Goal: Transaction & Acquisition: Download file/media

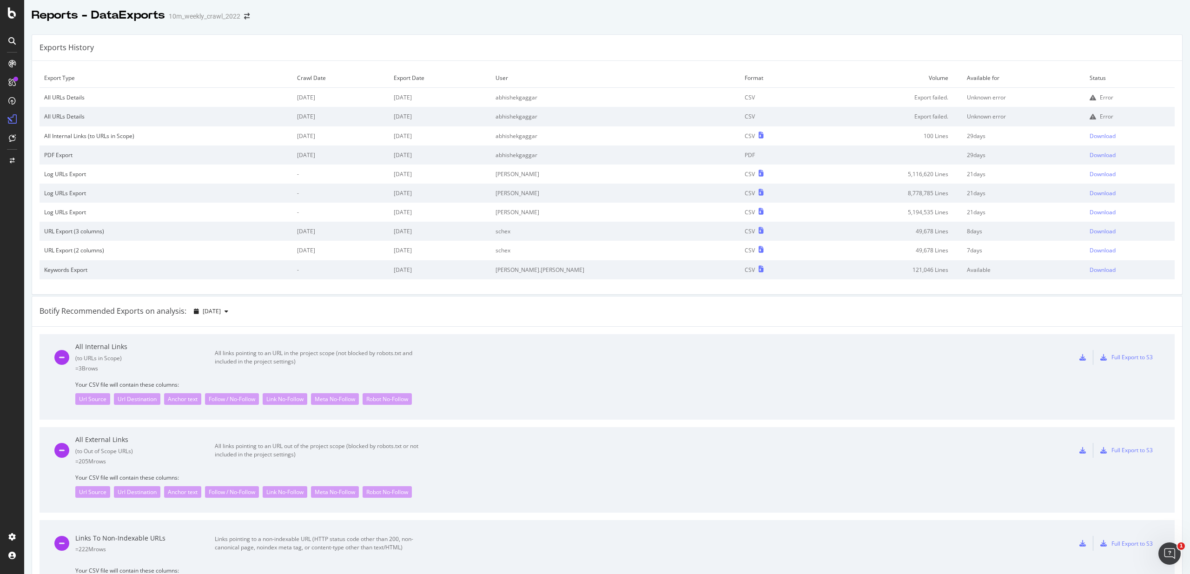
click at [1090, 94] on div "Error" at bounding box center [1130, 97] width 80 height 8
click at [1090, 96] on icon at bounding box center [1093, 97] width 7 height 7
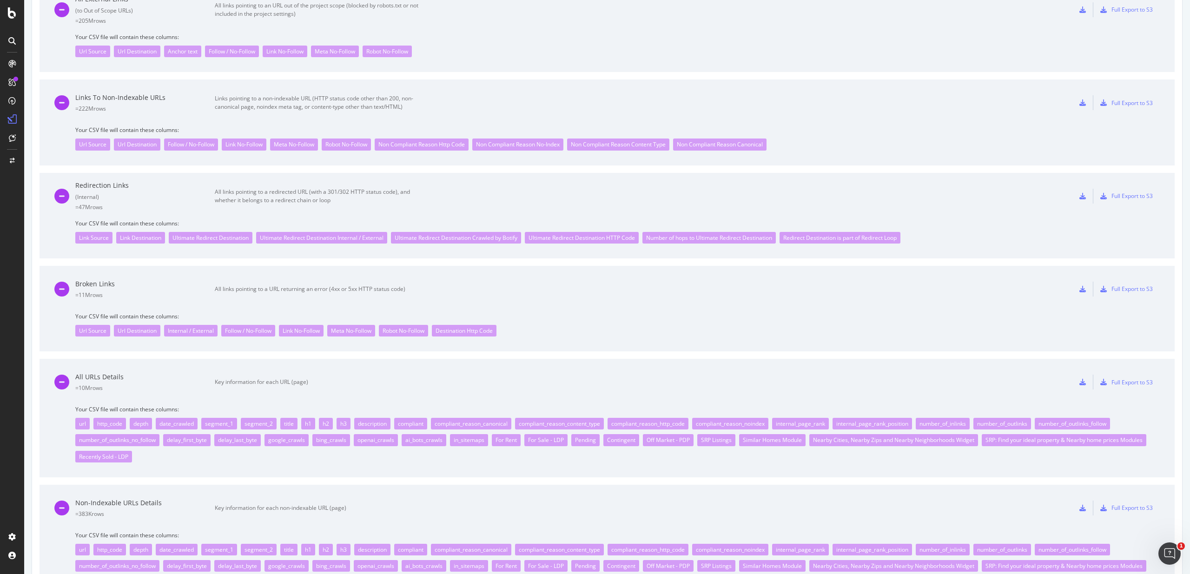
scroll to position [659, 0]
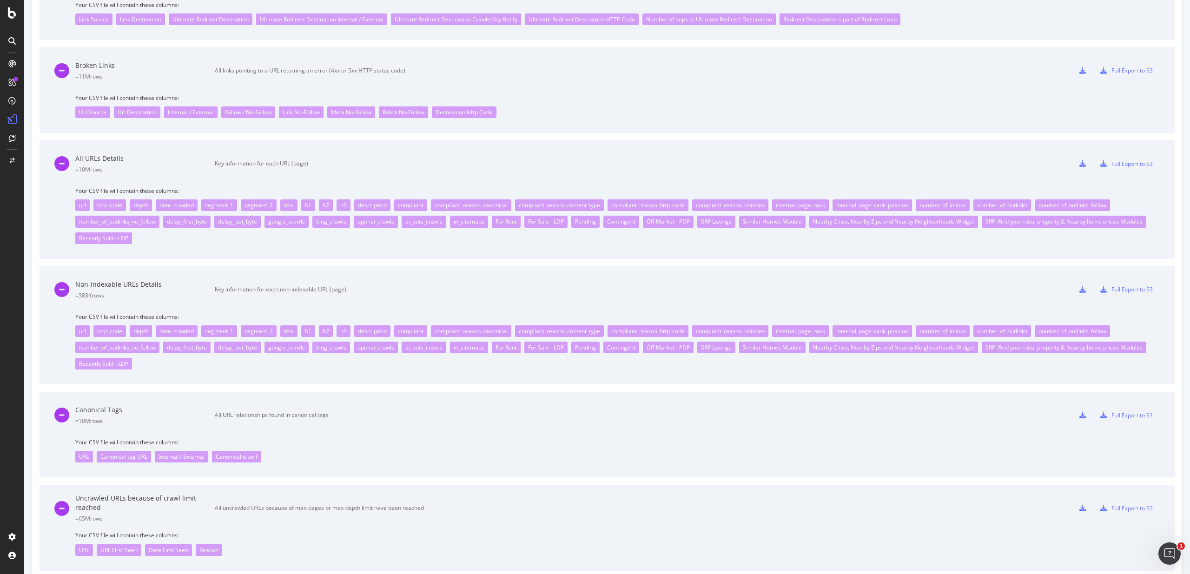
click at [1085, 160] on icon at bounding box center [1083, 163] width 7 height 7
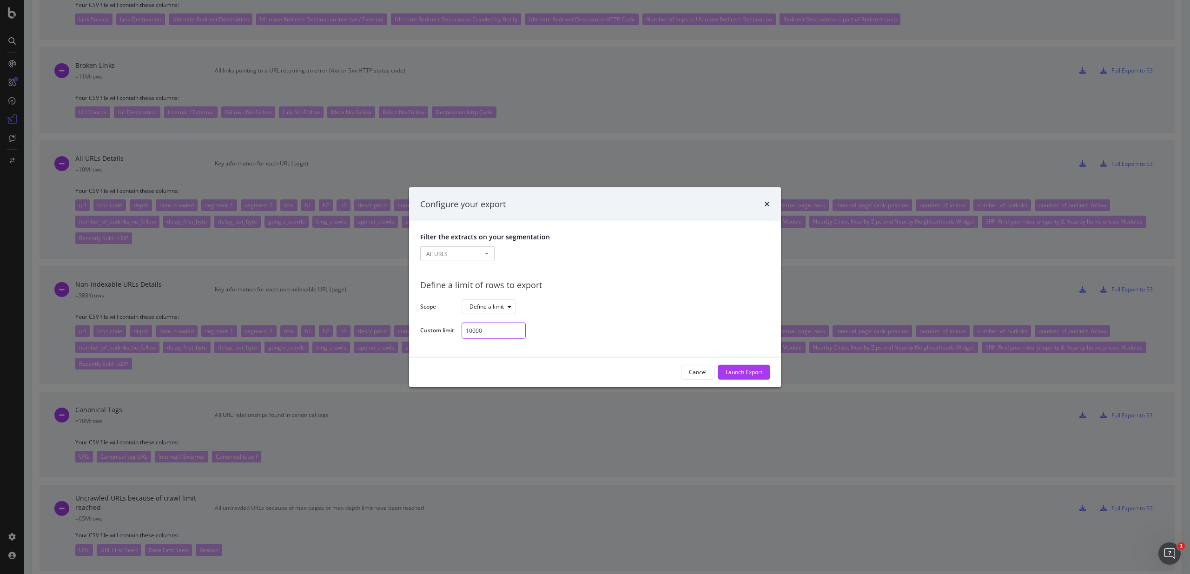
click at [507, 329] on input "10000" at bounding box center [494, 331] width 64 height 16
type input "100"
click at [747, 373] on div "Launch Export" at bounding box center [744, 372] width 37 height 8
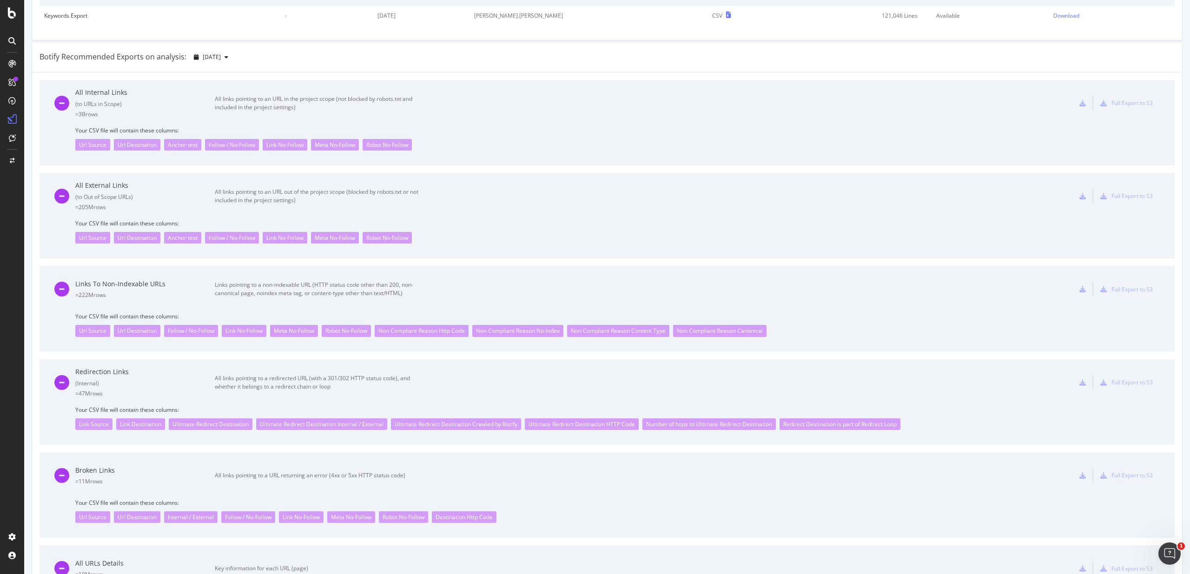
scroll to position [0, 0]
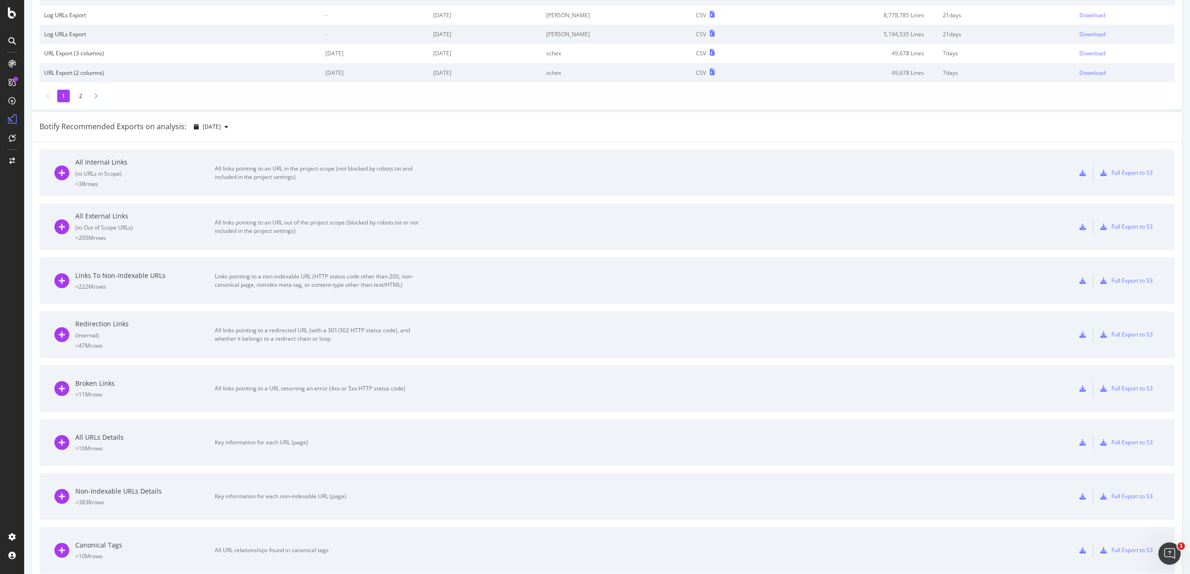
scroll to position [383, 0]
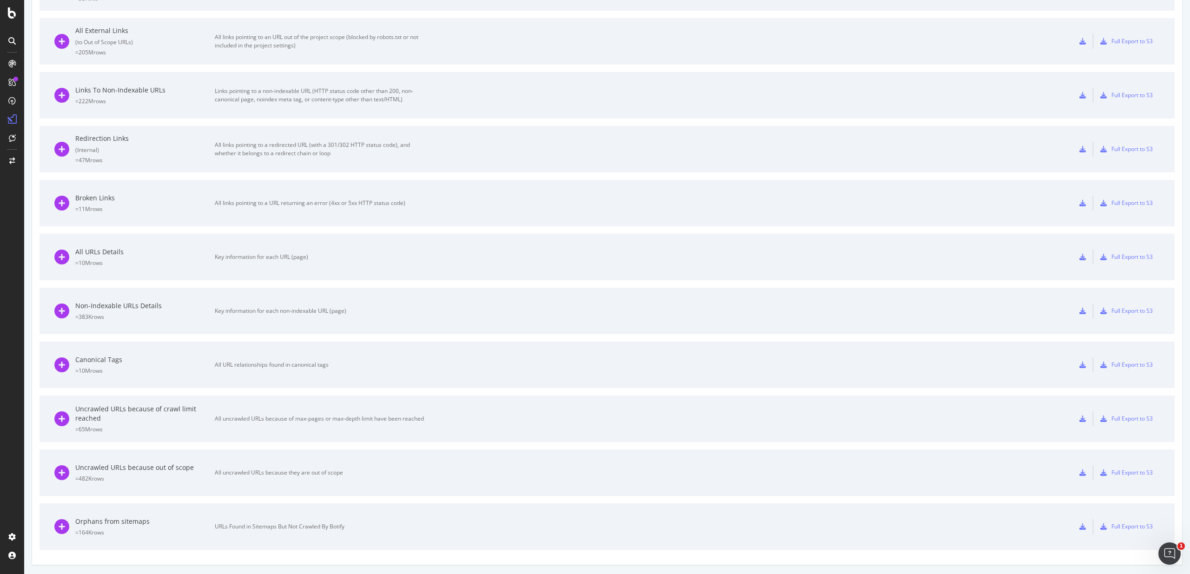
click at [97, 244] on div "All URLs Details = 10M rows Key information for each URL (page)" at bounding box center [239, 257] width 370 height 47
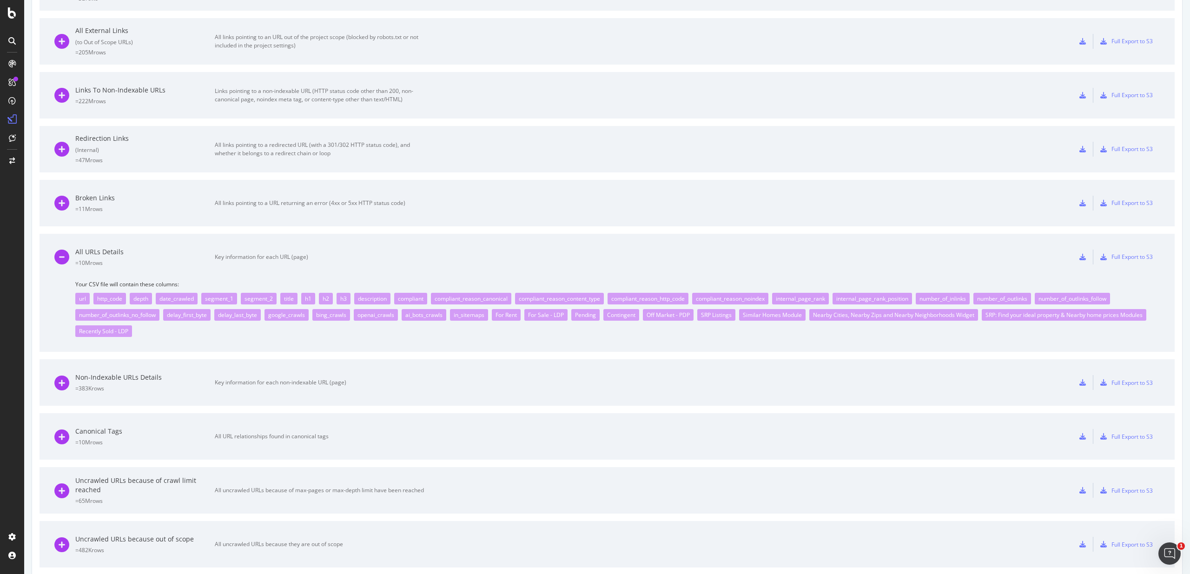
click at [1084, 255] on icon at bounding box center [1083, 257] width 7 height 7
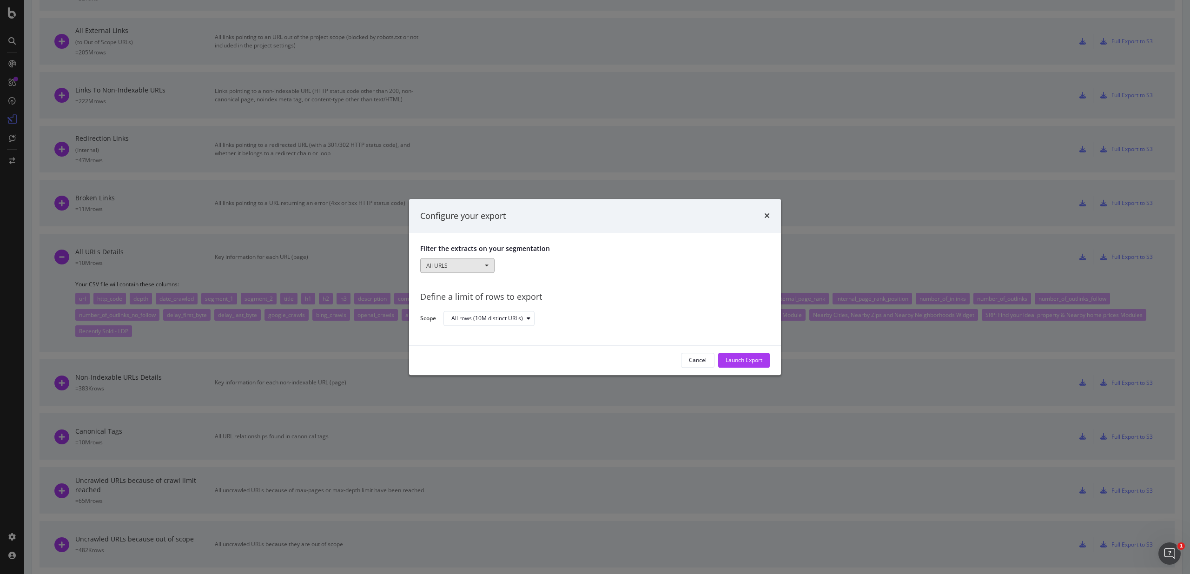
click at [465, 268] on button "All URLS" at bounding box center [457, 266] width 74 height 15
click at [616, 252] on p "Filter the extracts on your segmentation" at bounding box center [595, 249] width 350 height 9
click at [446, 287] on link "All URLS" at bounding box center [479, 285] width 117 height 12
click at [513, 319] on div "All rows (10M distinct URLs)" at bounding box center [488, 319] width 72 height 6
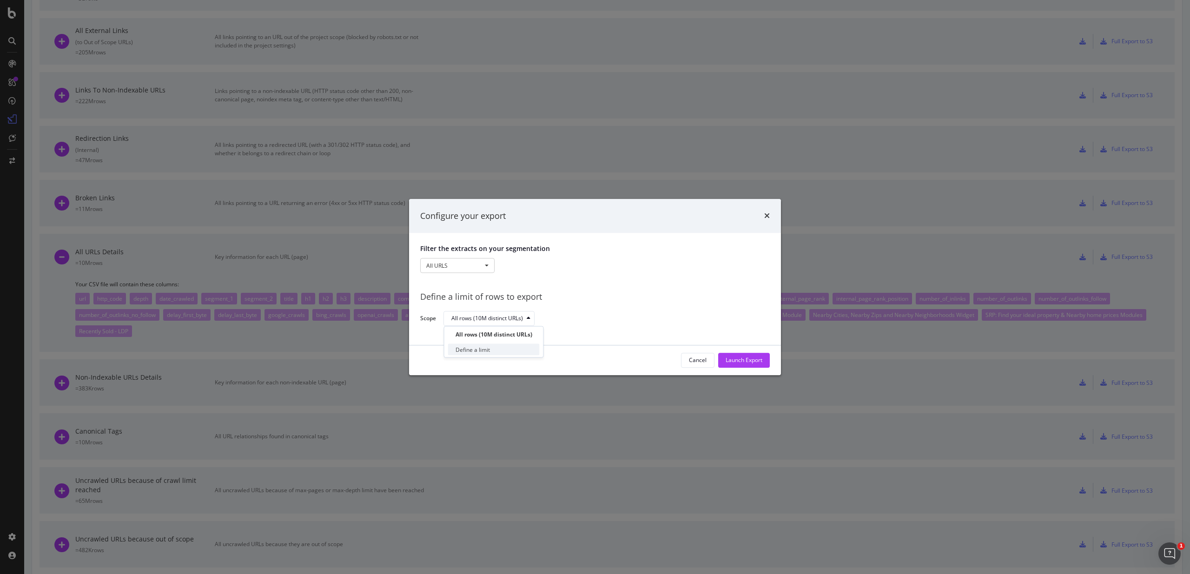
click at [514, 351] on div "Define a limit" at bounding box center [494, 350] width 92 height 12
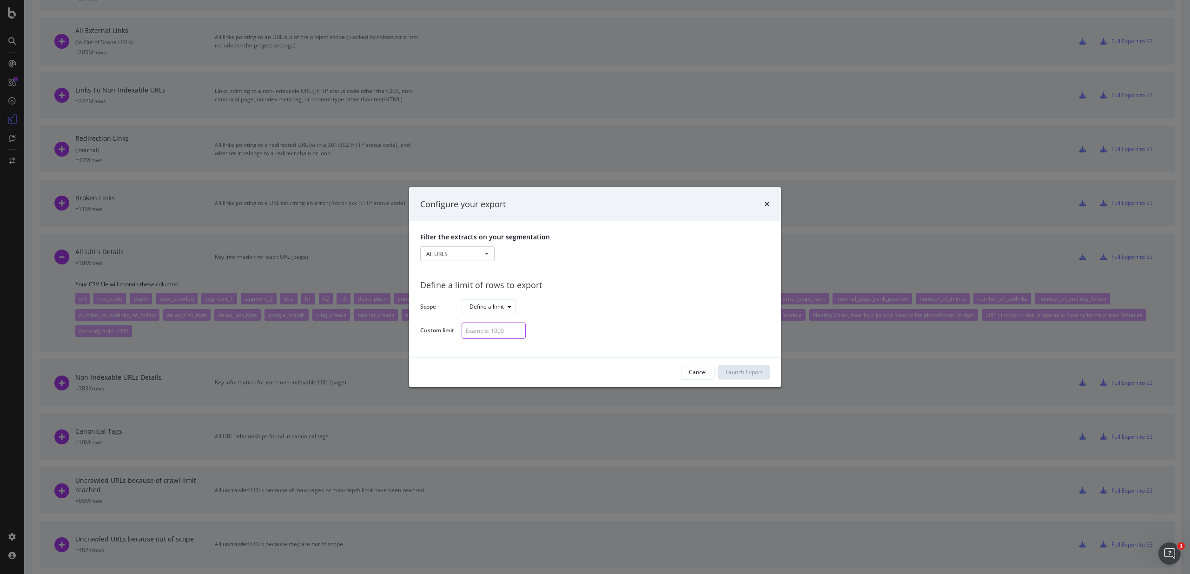
click at [489, 329] on input "modal" at bounding box center [494, 331] width 64 height 16
type input "100"
click at [746, 376] on div "Launch Export" at bounding box center [744, 372] width 37 height 14
